Goal: Task Accomplishment & Management: Manage account settings

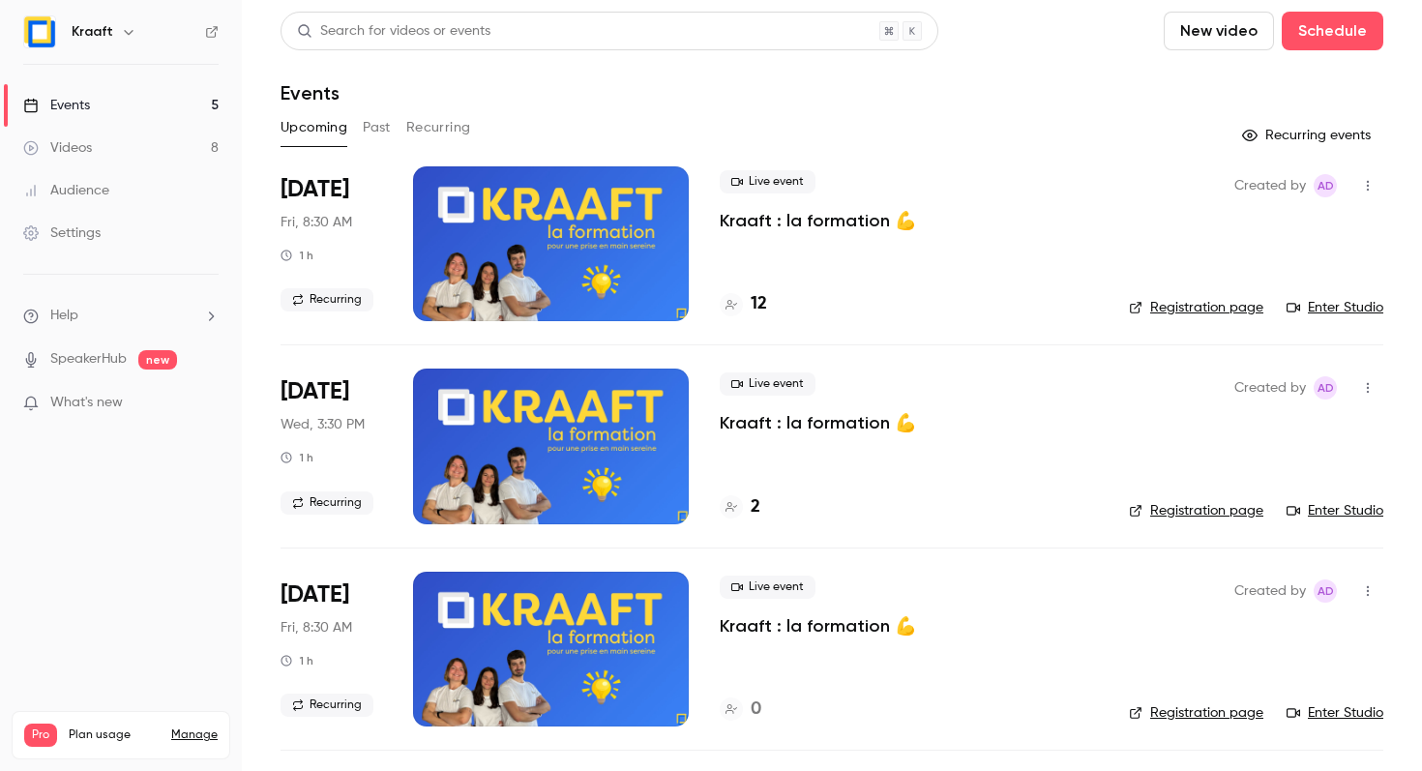
click at [370, 120] on button "Past" at bounding box center [377, 127] width 28 height 31
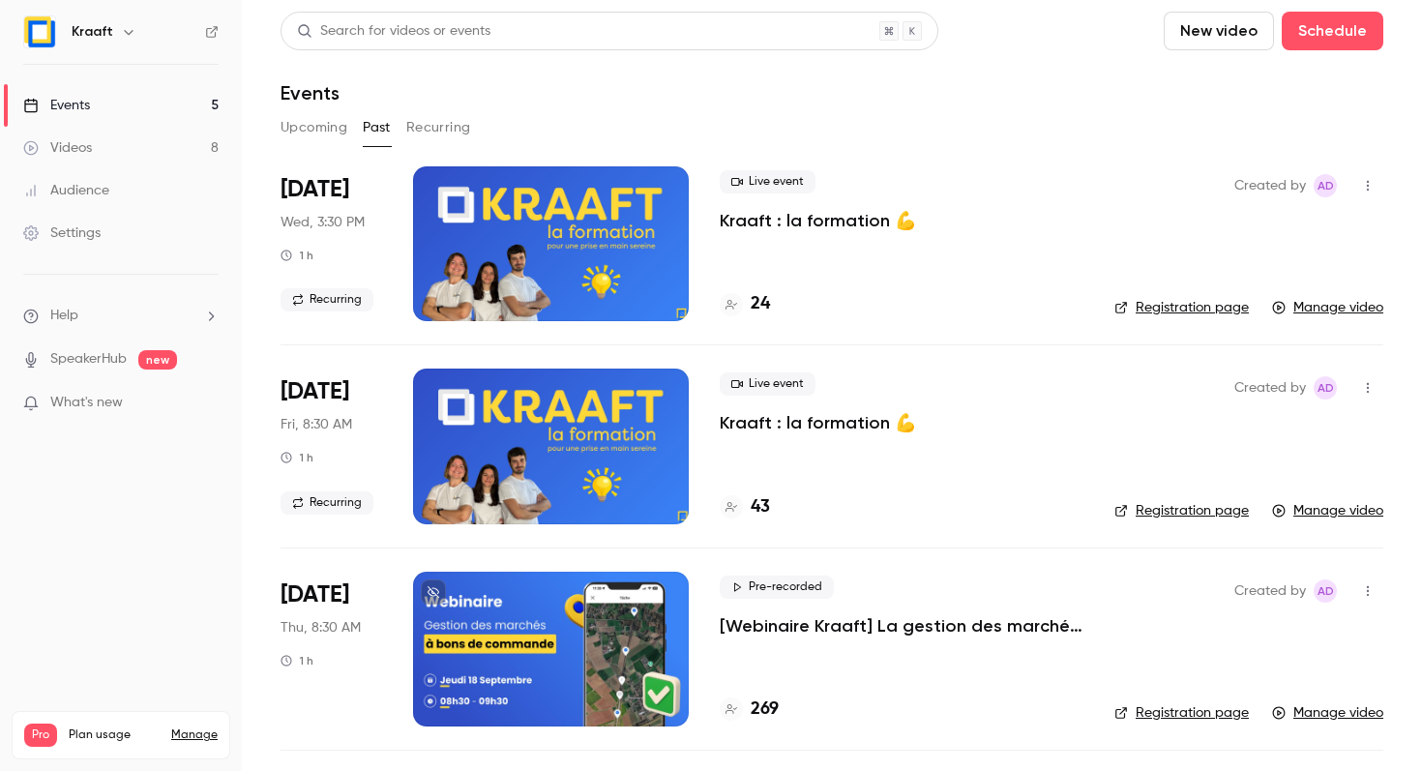
click at [768, 219] on p "Kraaft : la formation 💪" at bounding box center [818, 220] width 196 height 23
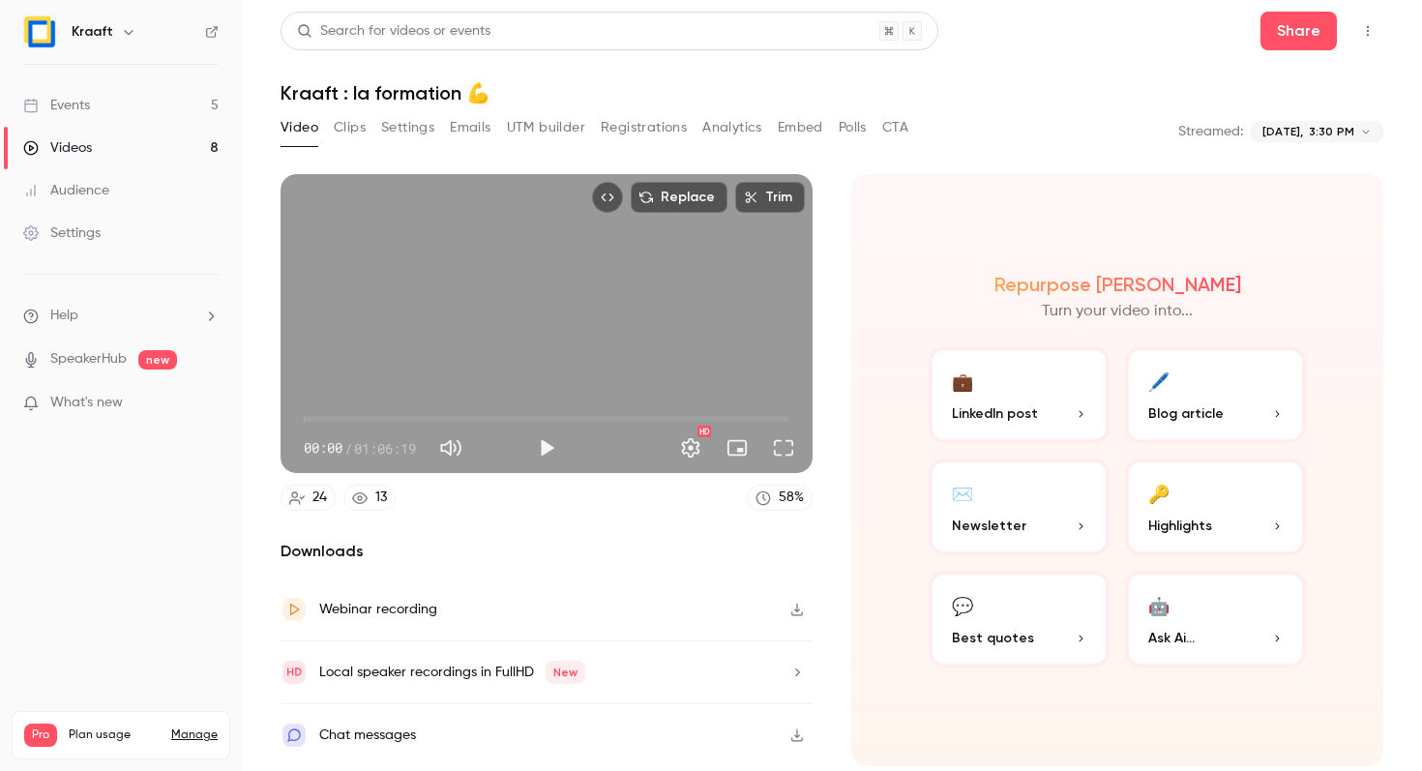
click at [606, 139] on button "Registrations" at bounding box center [644, 127] width 86 height 31
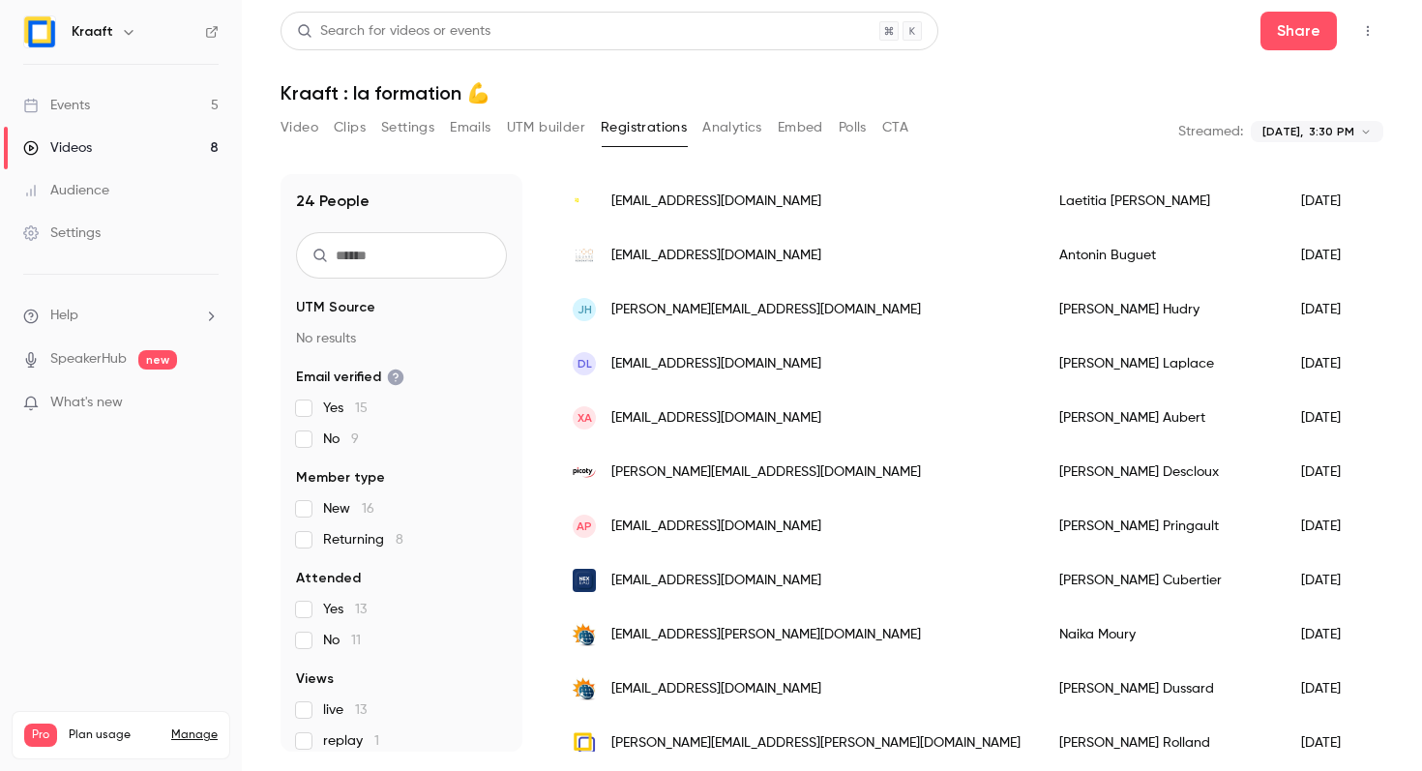
scroll to position [907, 0]
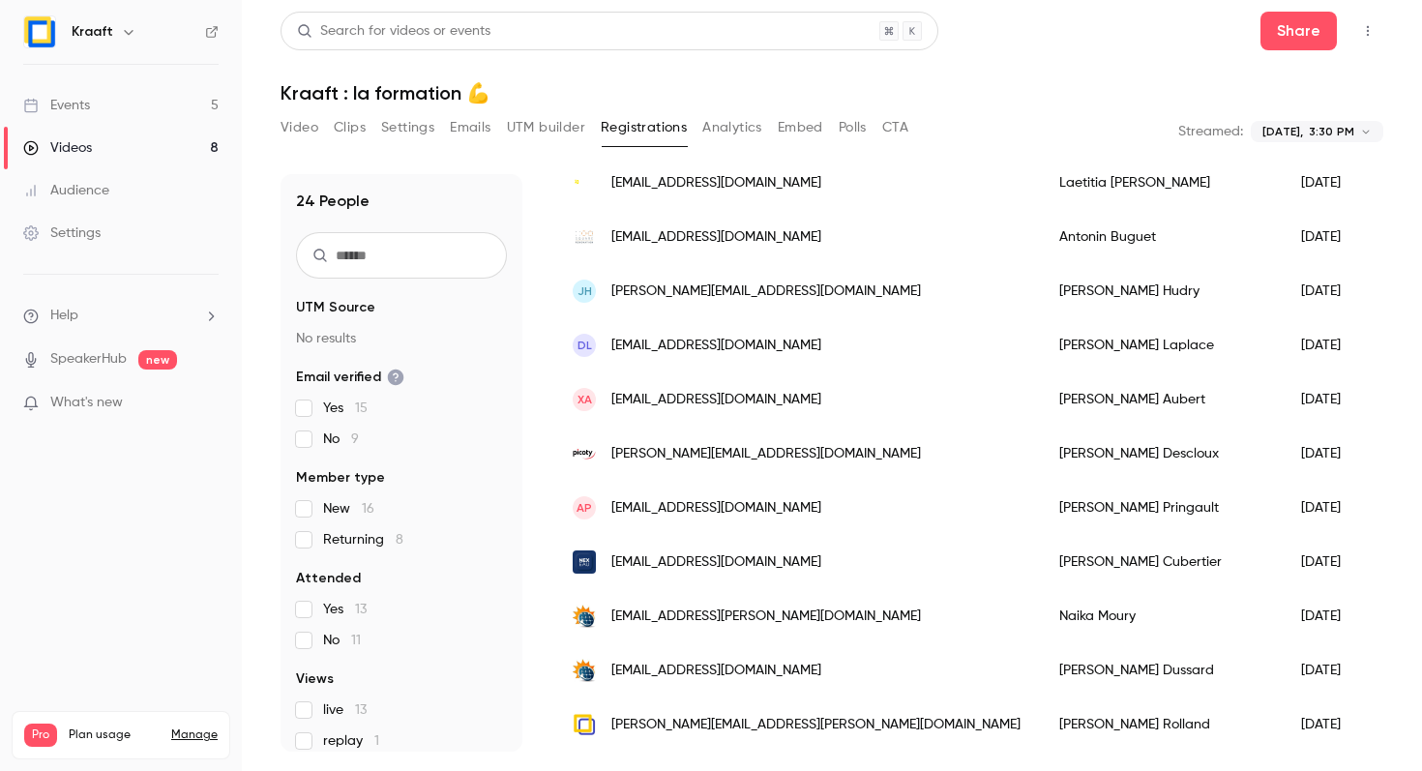
click at [312, 131] on button "Video" at bounding box center [299, 127] width 38 height 31
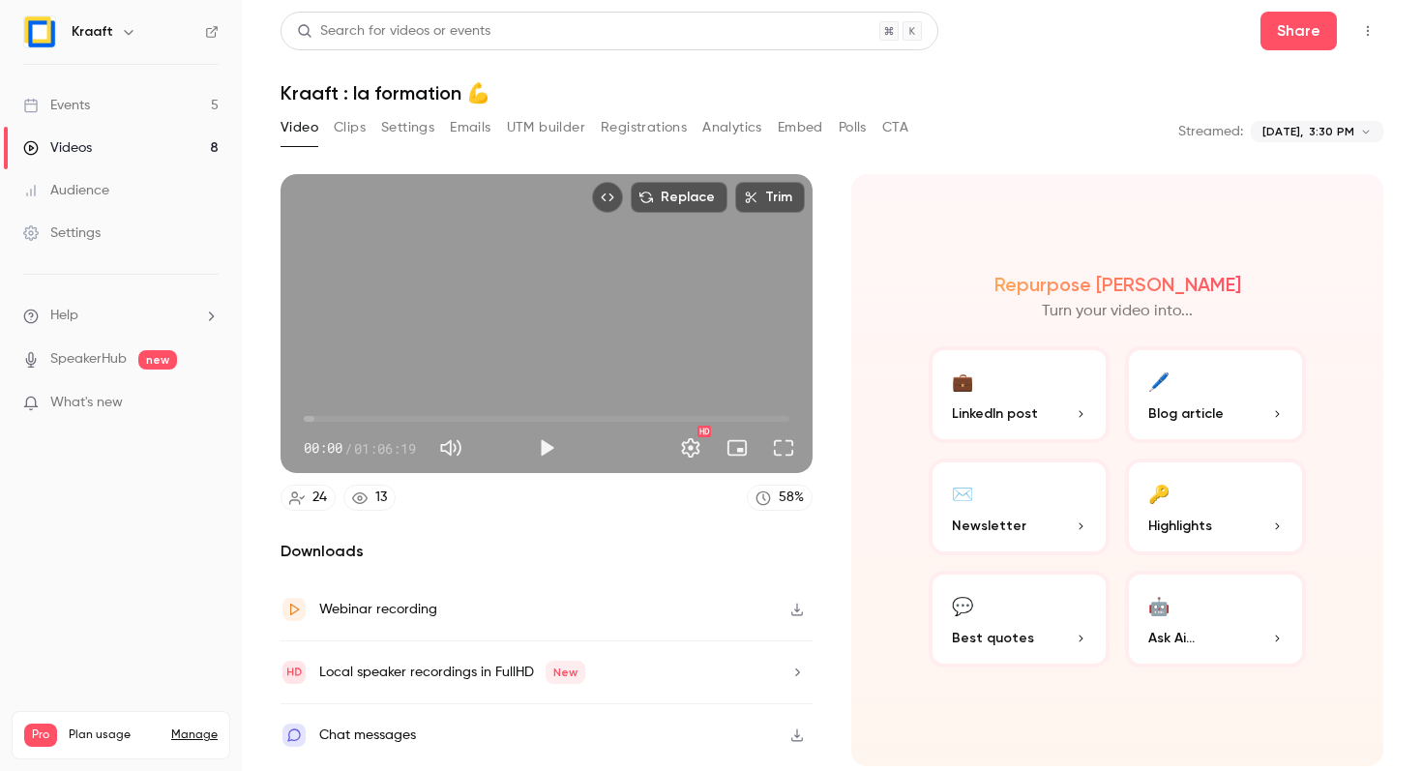
click at [695, 525] on div "Replace Trim 00:00 00:00 / 01:06:19 HD 24 13 58 % Downloads Webinar recording L…" at bounding box center [546, 470] width 532 height 592
click at [332, 141] on div "Video Clips Settings Emails UTM builder Registrations Analytics Embed Polls CTA" at bounding box center [594, 127] width 628 height 31
click at [350, 119] on button "Clips" at bounding box center [350, 127] width 32 height 31
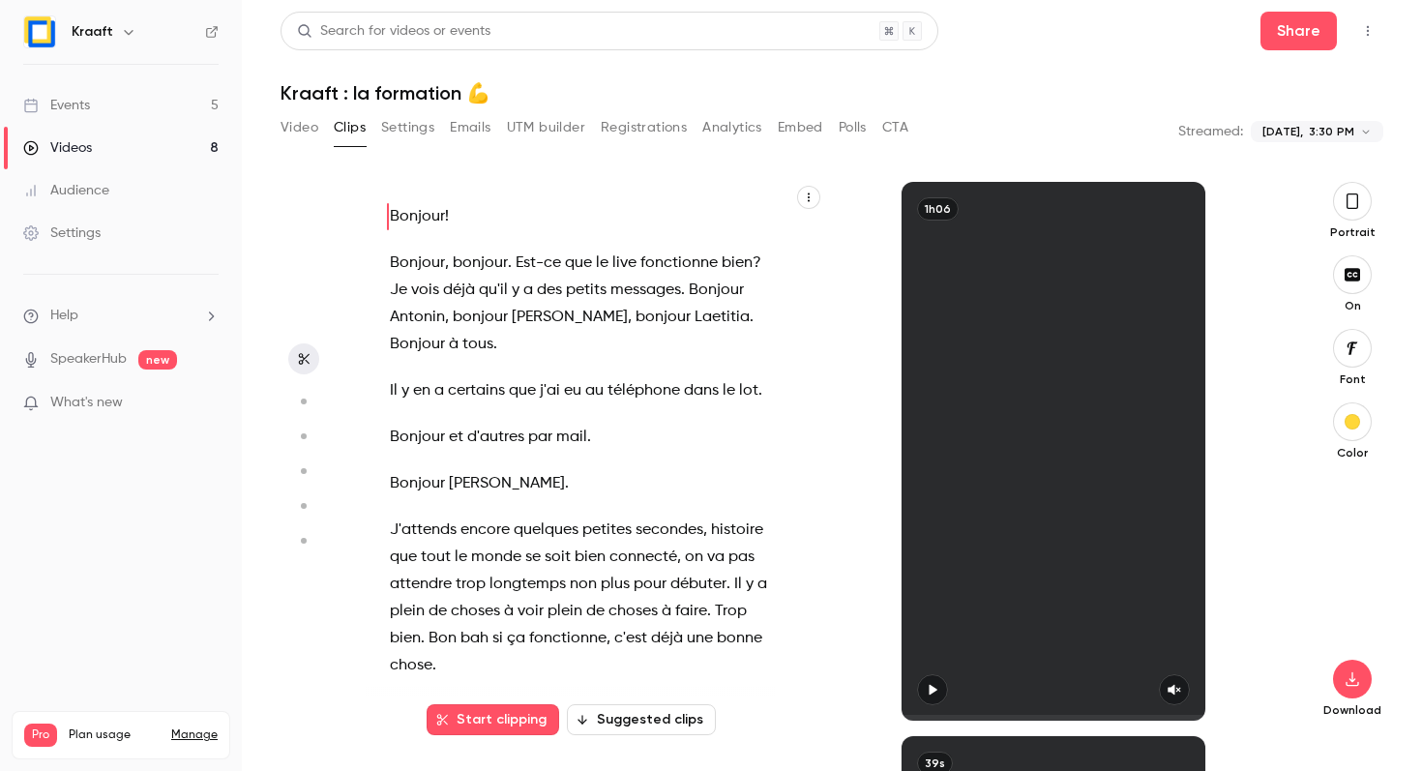
click at [415, 125] on button "Settings" at bounding box center [407, 127] width 53 height 31
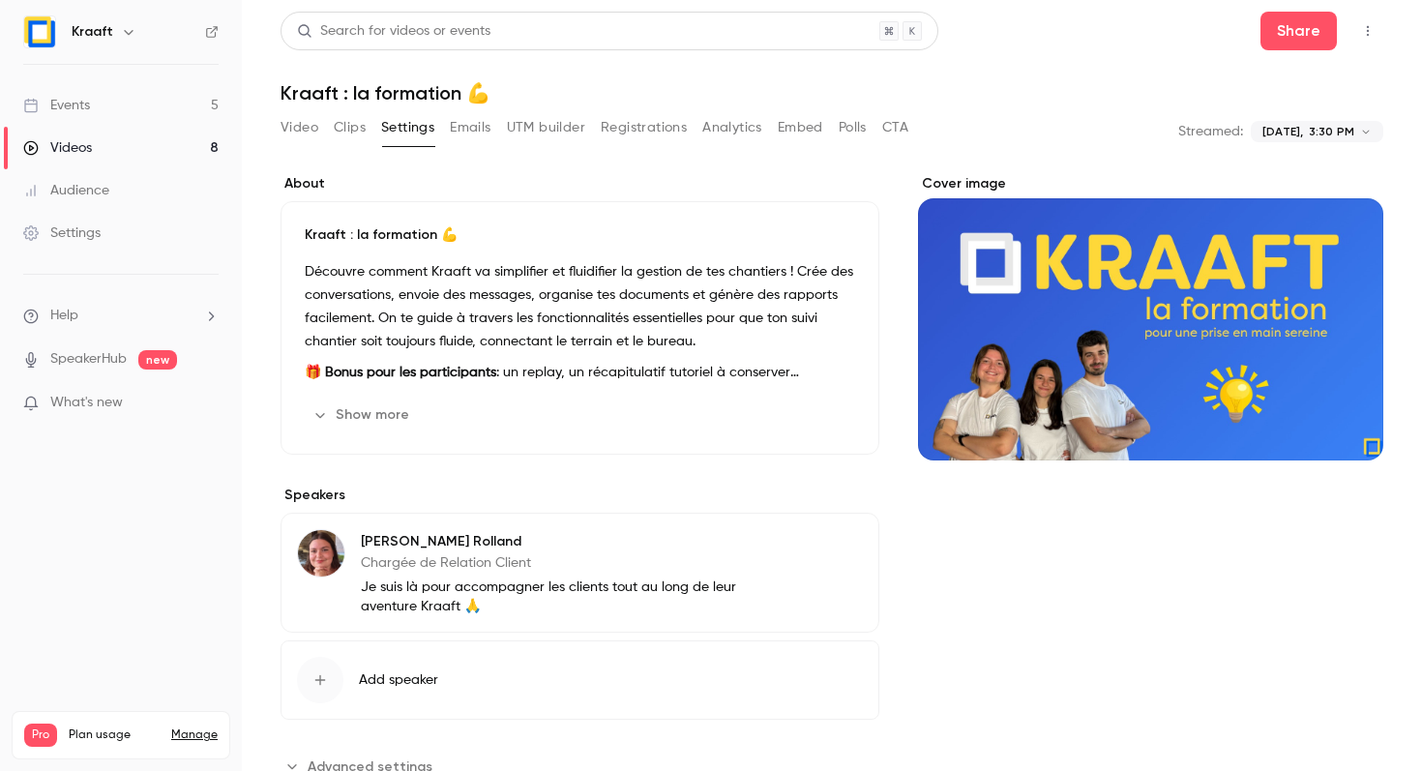
click at [483, 129] on button "Emails" at bounding box center [470, 127] width 41 height 31
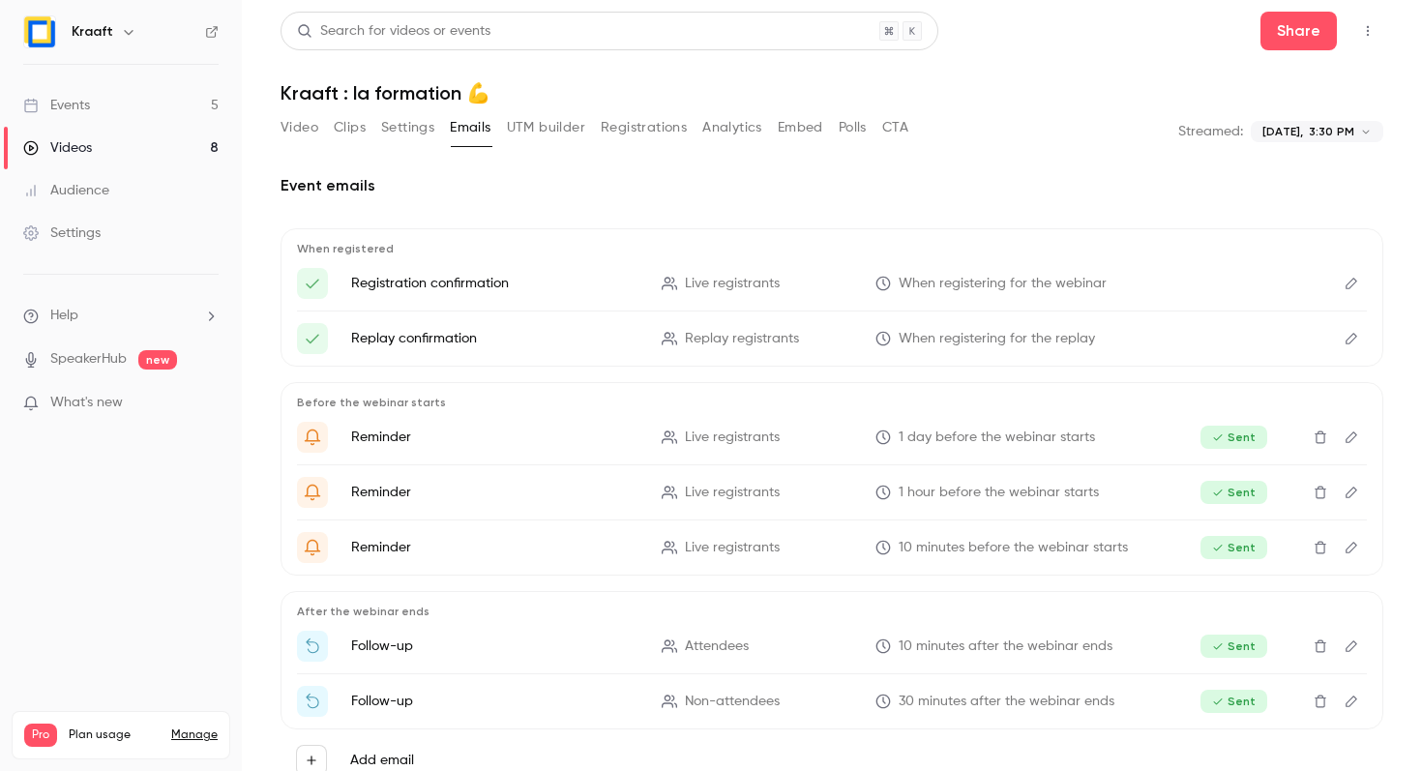
click at [564, 127] on button "UTM builder" at bounding box center [546, 127] width 78 height 31
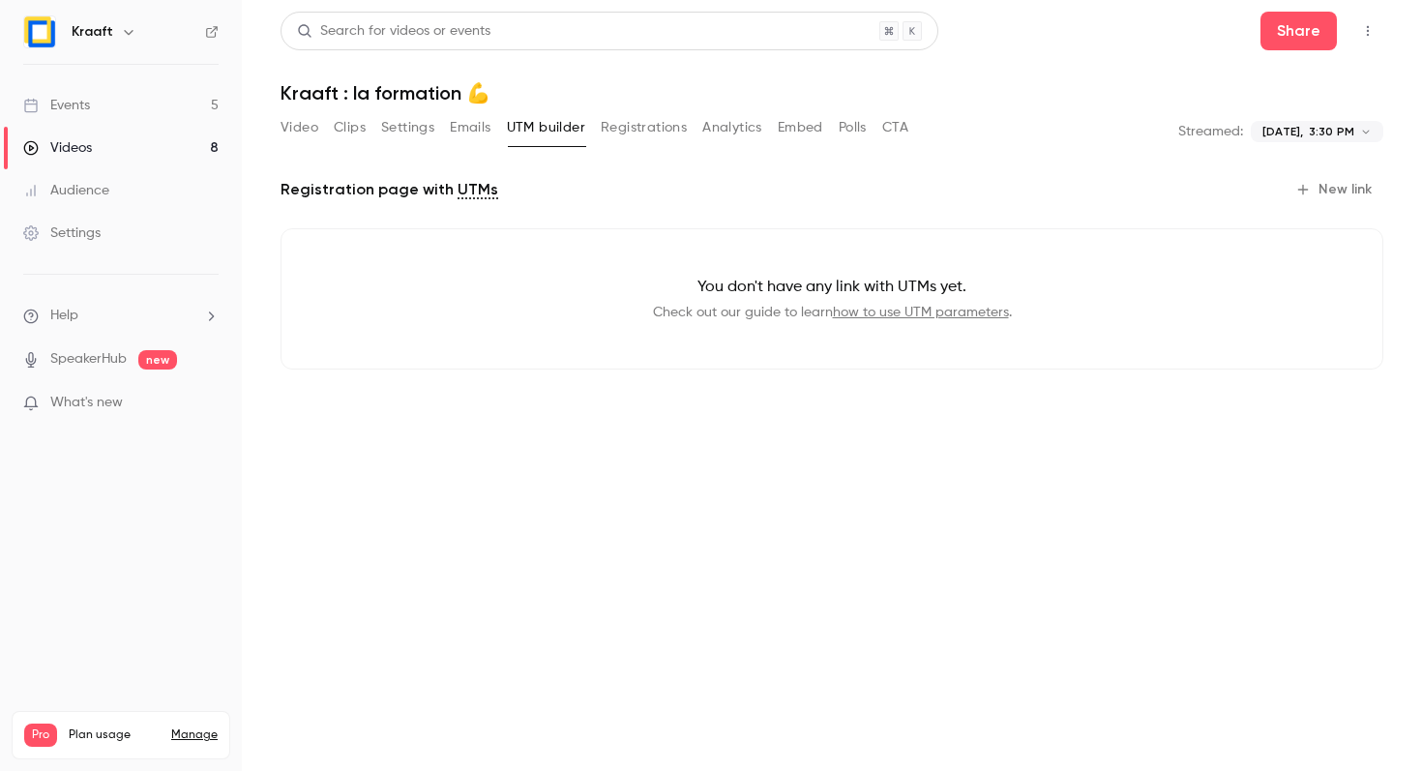
click at [646, 133] on button "Registrations" at bounding box center [644, 127] width 86 height 31
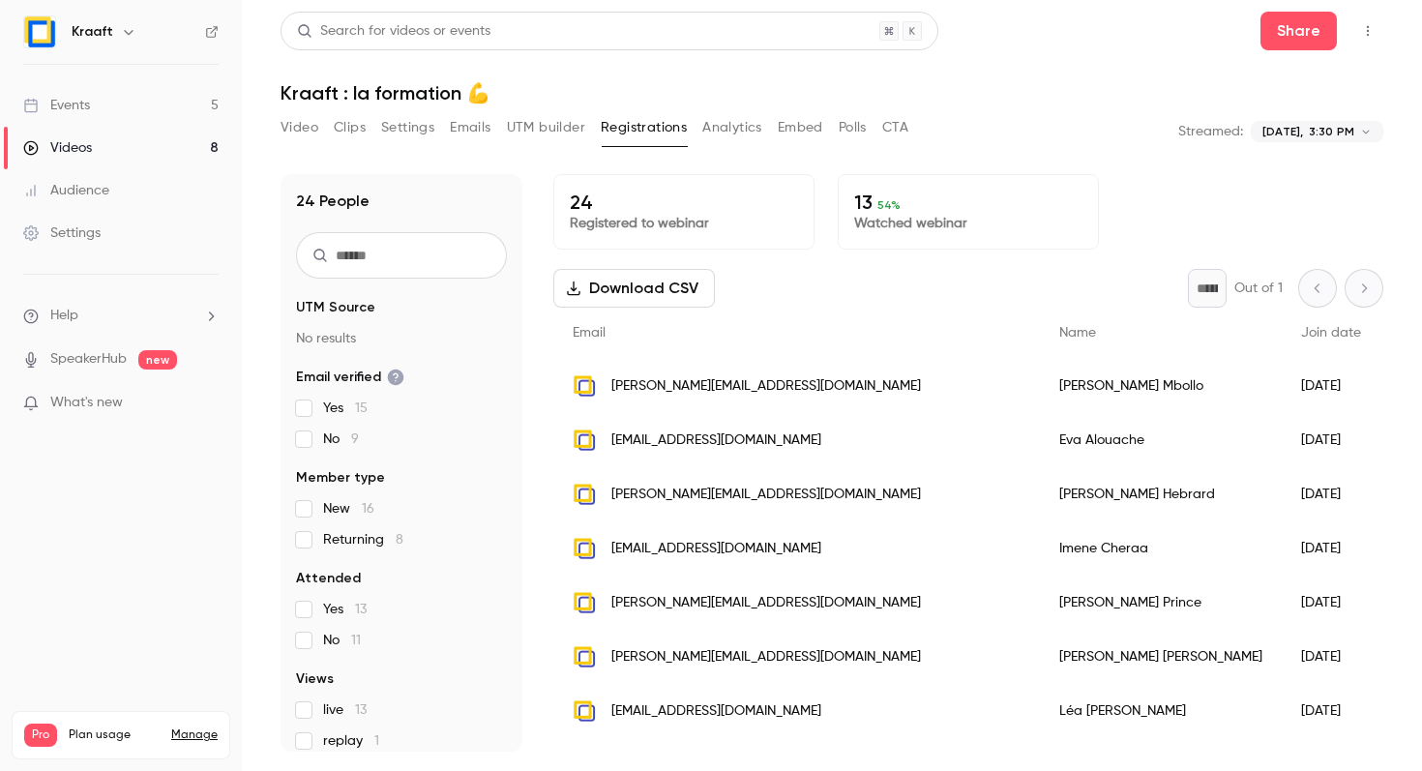
click at [850, 127] on button "Polls" at bounding box center [853, 127] width 28 height 31
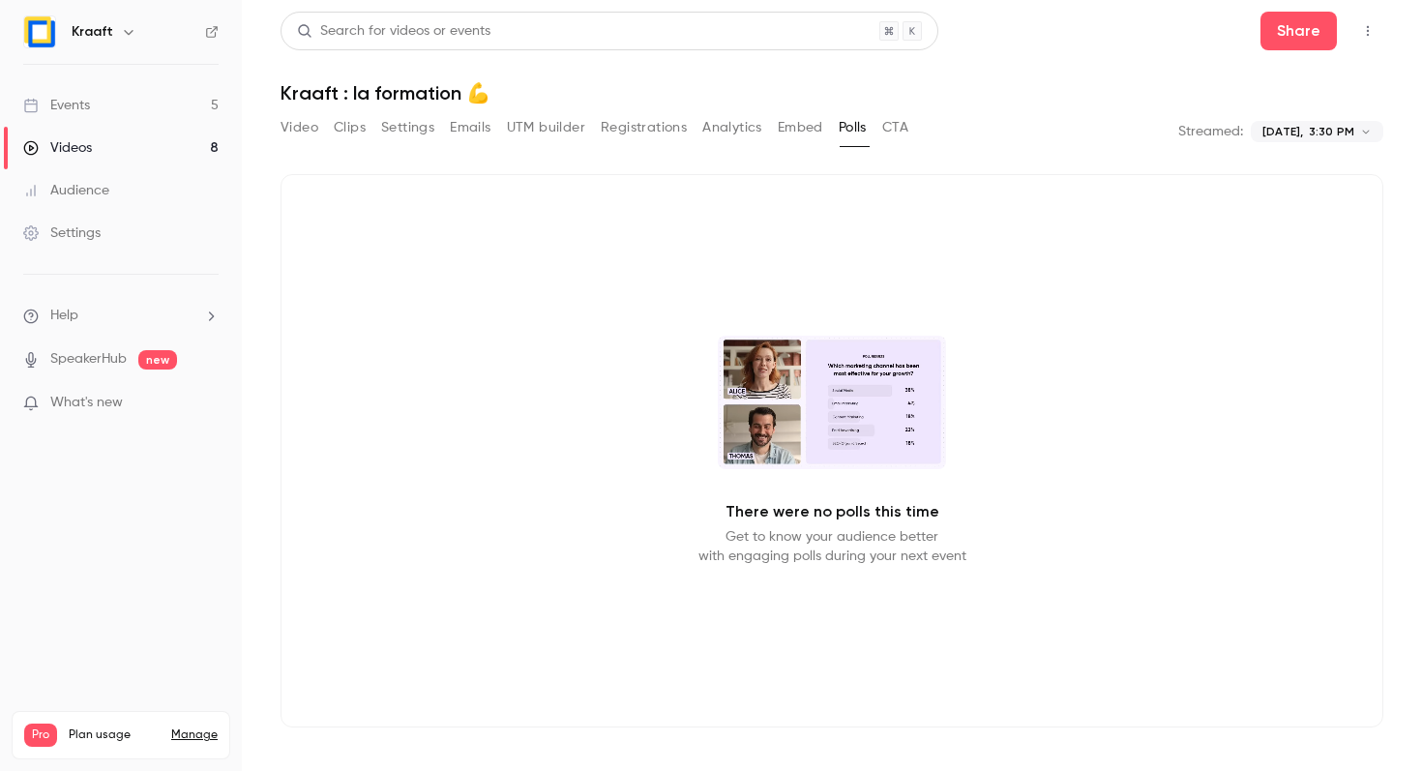
click at [820, 125] on button "Embed" at bounding box center [800, 127] width 45 height 31
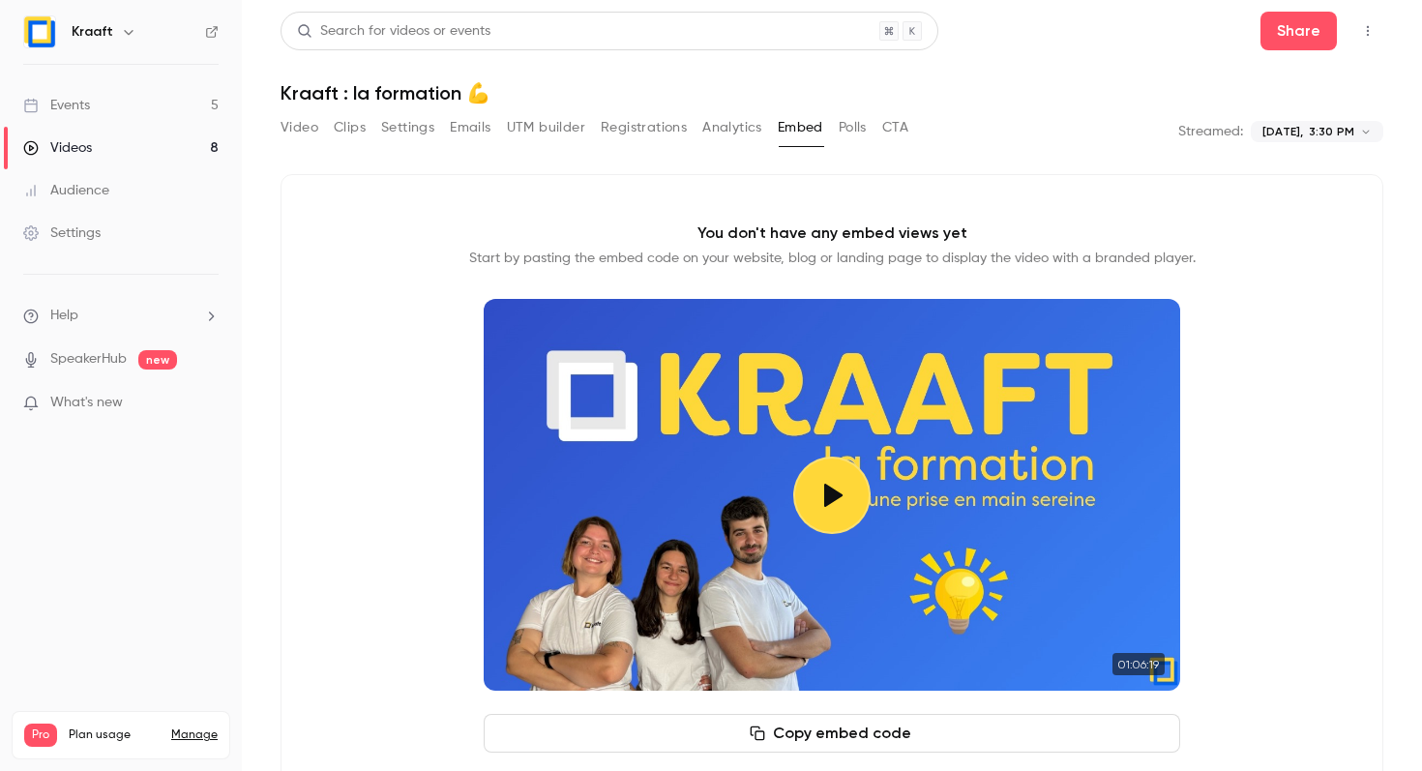
click at [746, 129] on button "Analytics" at bounding box center [732, 127] width 60 height 31
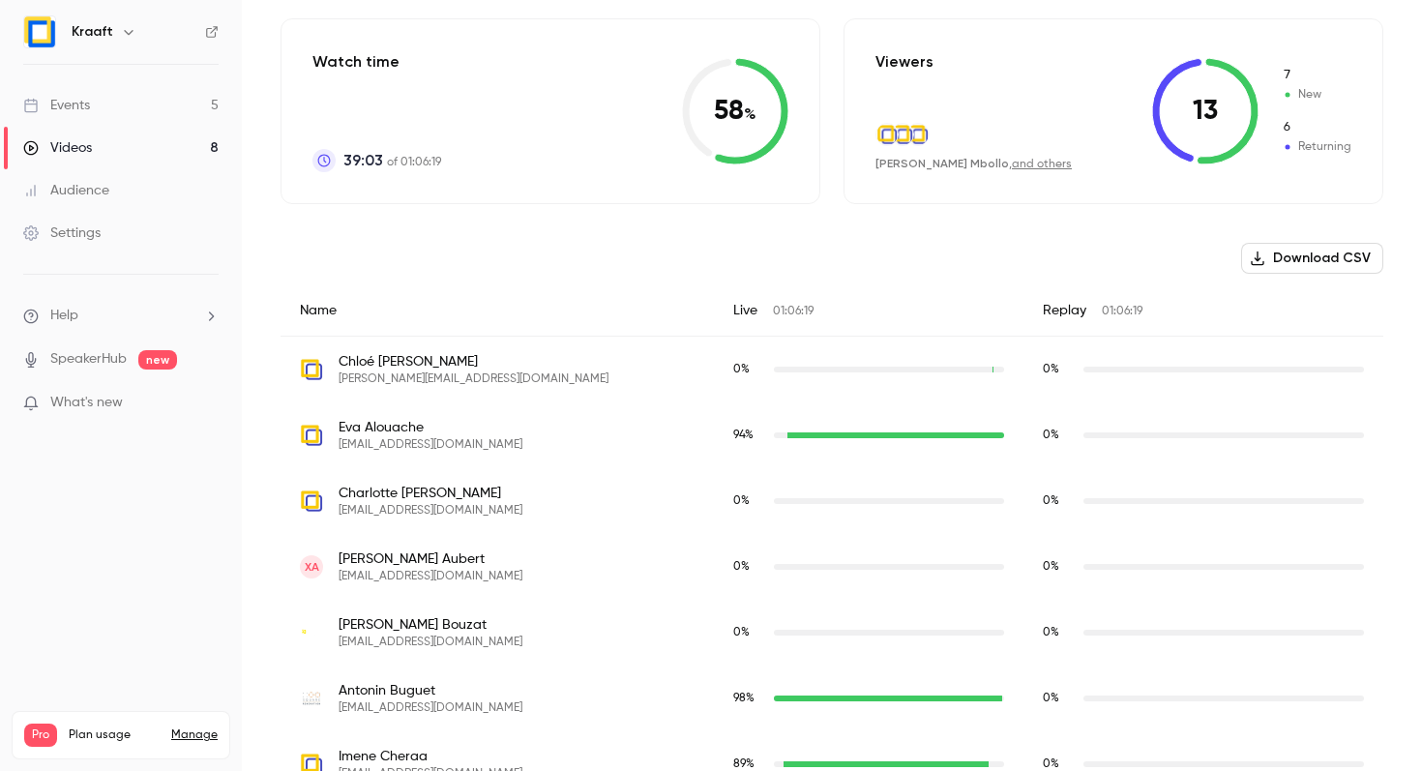
scroll to position [459, 0]
